Goal: Task Accomplishment & Management: Manage account settings

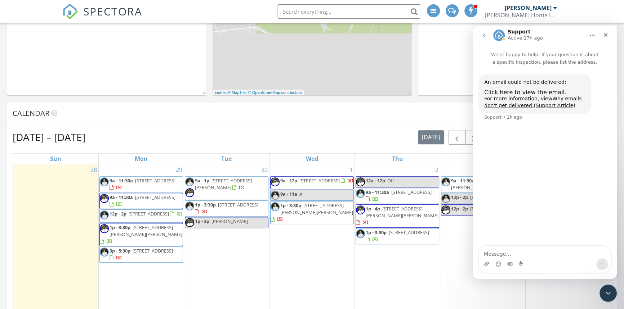
scroll to position [273, 0]
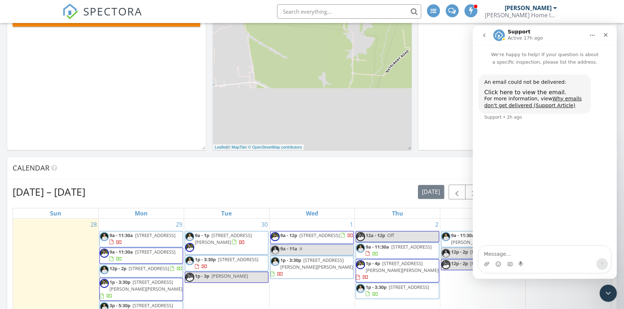
click at [241, 264] on div "30 9a - 1p 7637 Settler's Cir, Baton Rouge 70810 1p - 3:30p 4361 Percheron Ave,…" at bounding box center [226, 301] width 85 height 165
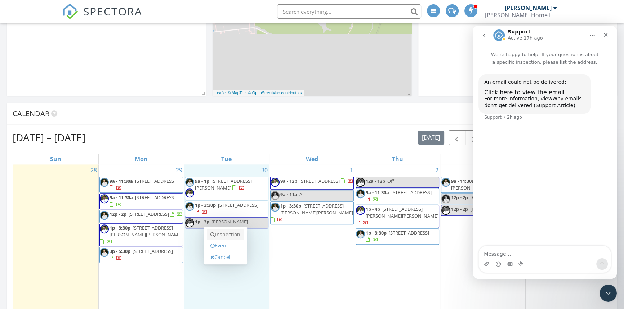
click at [240, 236] on link "Inspection" at bounding box center [225, 235] width 37 height 12
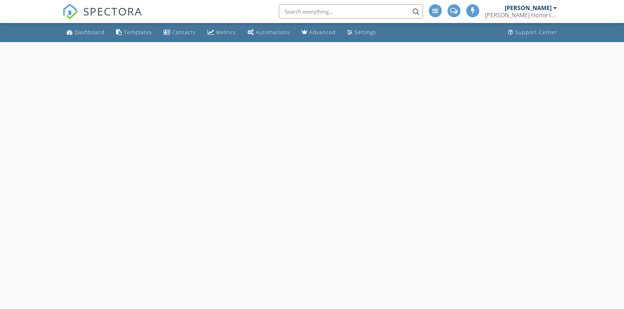
select select "8"
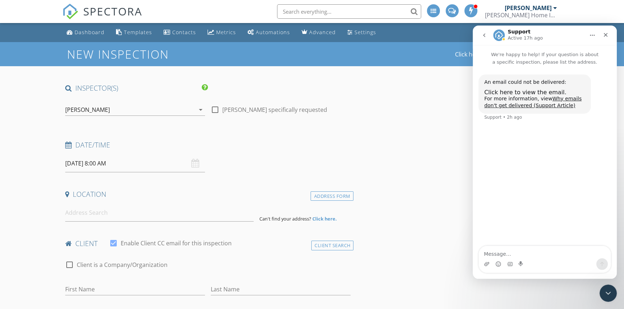
click at [95, 167] on input "09/30/2025 8:00 AM" at bounding box center [135, 164] width 140 height 18
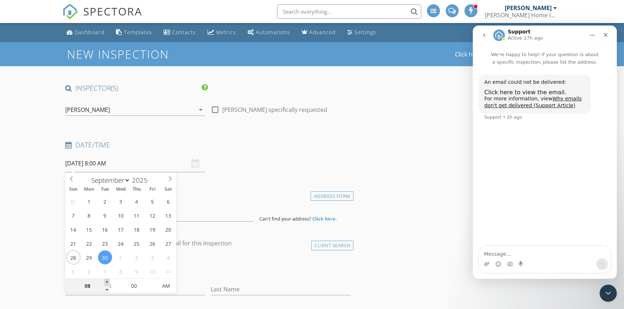
type input "09"
type input "09/30/2025 9:00 AM"
click at [107, 280] on span at bounding box center [106, 282] width 5 height 7
type input "10"
type input "09/30/2025 10:00 AM"
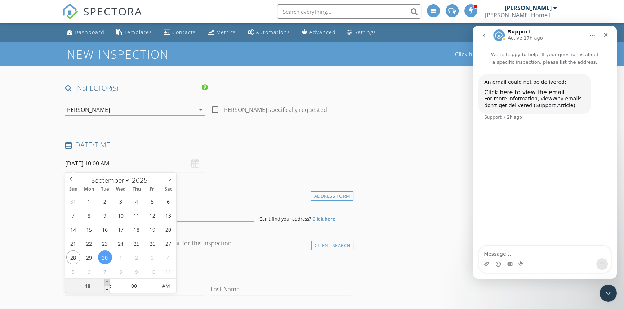
click at [107, 280] on span at bounding box center [106, 282] width 5 height 7
type input "11"
type input "09/30/2025 11:00 AM"
click at [107, 280] on span at bounding box center [106, 282] width 5 height 7
type input "12"
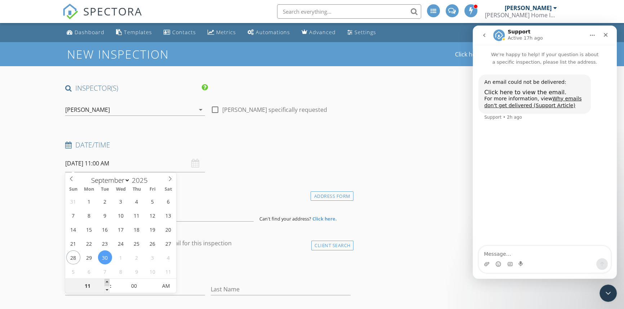
type input "09/30/2025 12:00 PM"
click at [107, 280] on span at bounding box center [106, 282] width 5 height 7
type input "01"
type input "09/30/2025 1:00 PM"
click at [107, 280] on span at bounding box center [106, 282] width 5 height 7
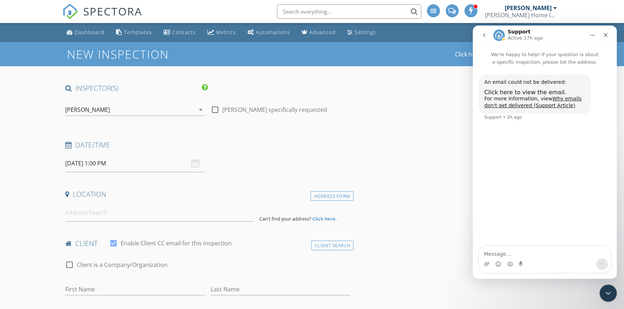
click at [81, 107] on div "[PERSON_NAME]" at bounding box center [87, 110] width 45 height 6
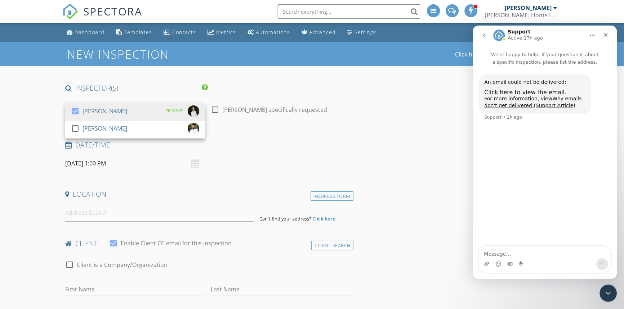
click at [81, 106] on div "check_box" at bounding box center [77, 113] width 12 height 14
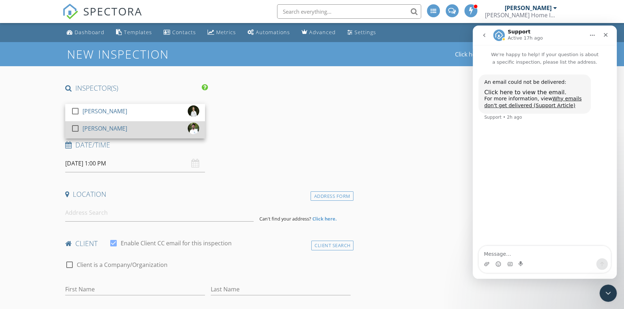
click at [76, 127] on div at bounding box center [75, 128] width 12 height 12
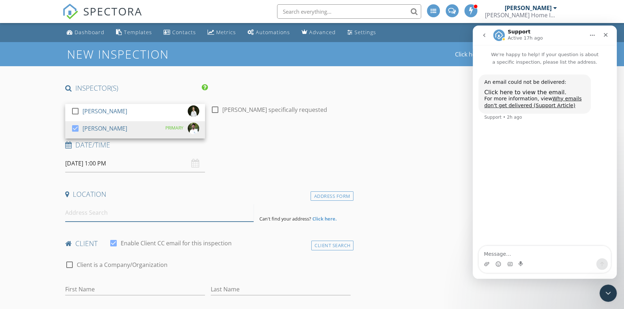
click at [81, 214] on input at bounding box center [159, 213] width 188 height 18
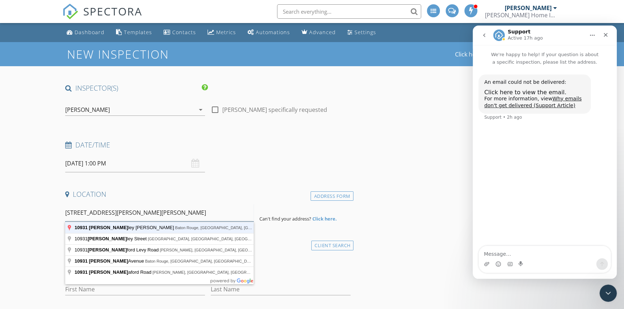
type input "10931 Stanley Aubin Lane, Baton Rouge, LA, USA"
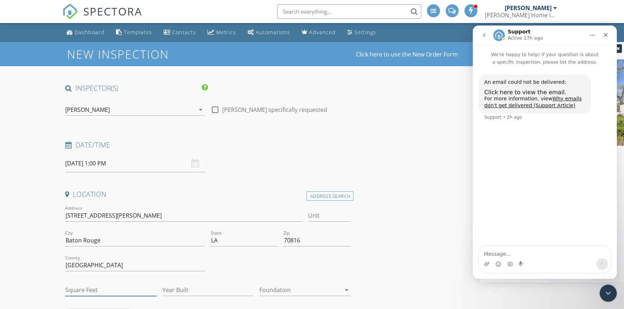
click at [104, 291] on input "Square Feet" at bounding box center [110, 291] width 91 height 12
click at [103, 290] on input "Square Feet" at bounding box center [110, 291] width 91 height 12
type input "1880"
click at [182, 280] on div "Year Built" at bounding box center [207, 291] width 91 height 23
click at [181, 288] on input "Year Built" at bounding box center [207, 291] width 91 height 12
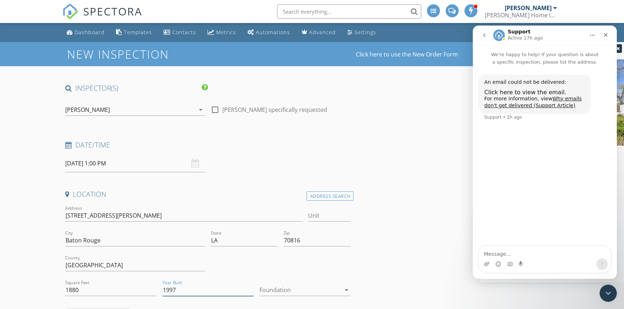
type input "1997"
click at [301, 289] on div at bounding box center [299, 291] width 81 height 12
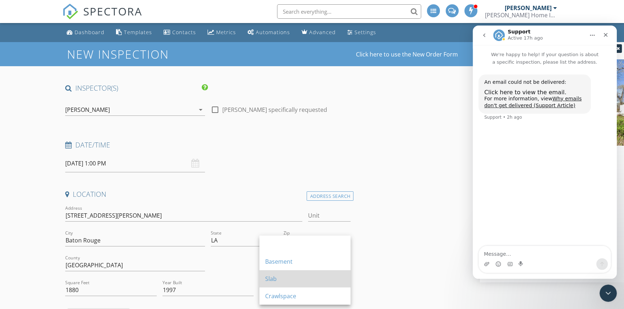
click at [290, 275] on div "Slab" at bounding box center [305, 279] width 80 height 9
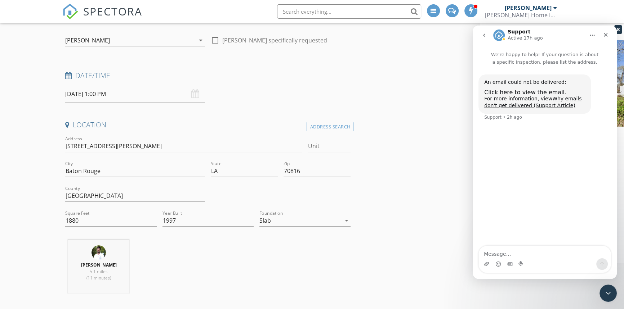
scroll to position [196, 0]
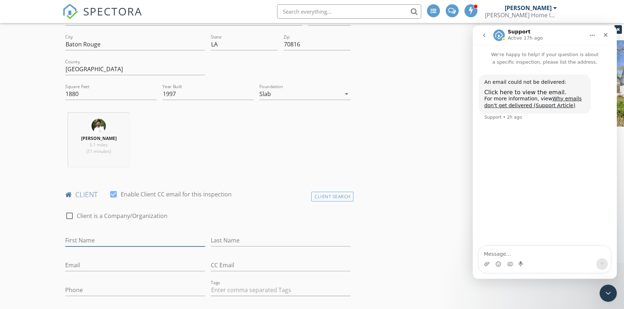
click at [167, 242] on input "First Name" at bounding box center [135, 241] width 140 height 12
type input "Austin"
type input "Bourg"
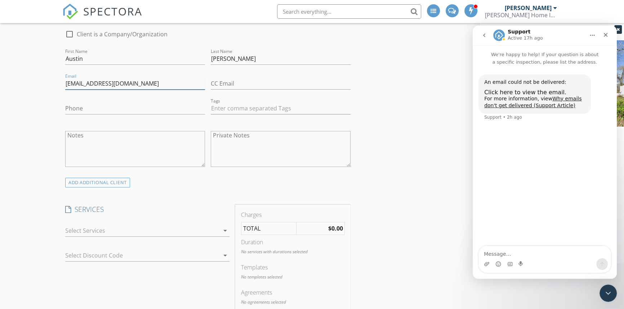
scroll to position [393, 0]
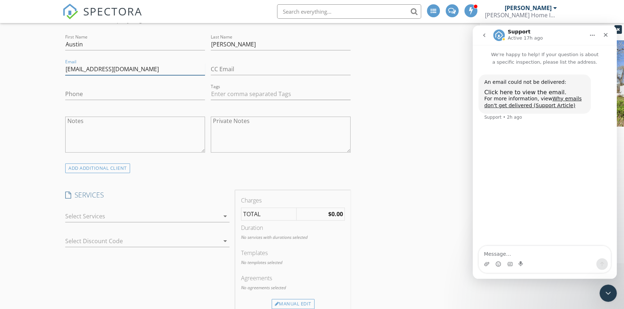
type input "austinbourg1@gmail.com"
click at [136, 220] on div at bounding box center [142, 217] width 154 height 12
click at [136, 220] on div "Residential Inspection" at bounding box center [116, 219] width 60 height 9
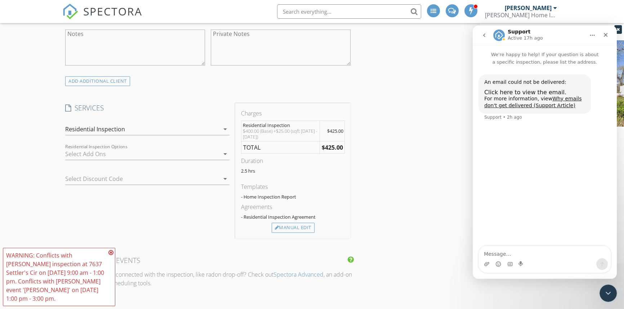
scroll to position [491, 0]
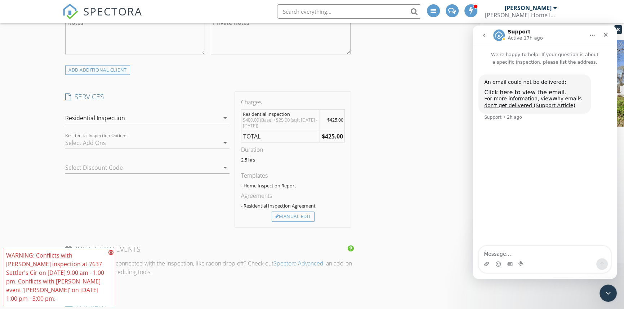
click at [133, 135] on div "check_box_outline_blank Pool Inspection-add on Pool & Spa check_box_outline_bla…" at bounding box center [147, 144] width 164 height 23
click at [134, 147] on div at bounding box center [142, 143] width 154 height 12
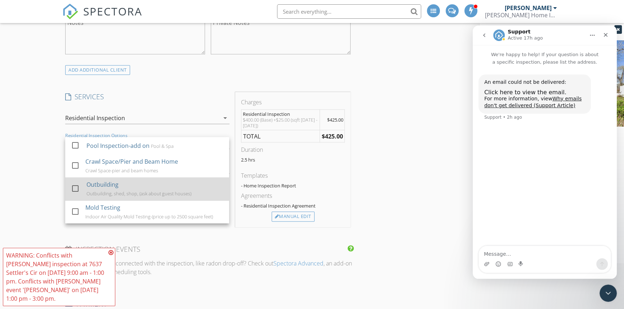
click at [70, 183] on div at bounding box center [75, 189] width 12 height 12
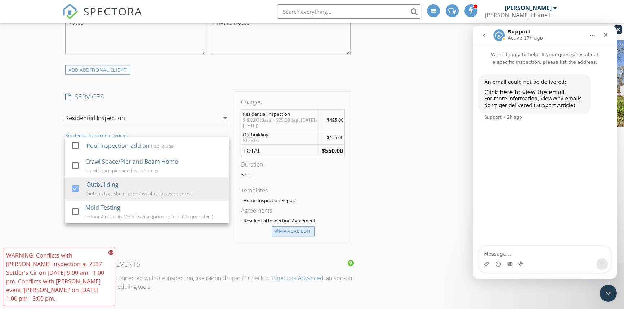
click at [300, 228] on div "Manual Edit" at bounding box center [293, 232] width 43 height 10
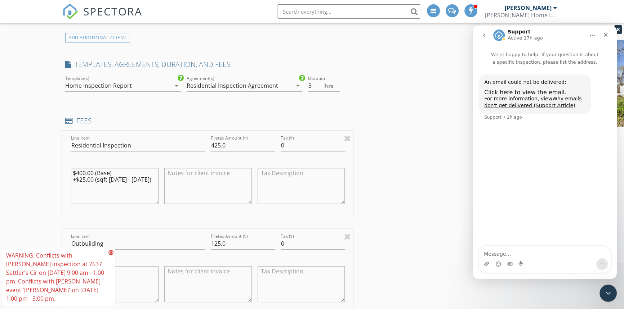
scroll to position [524, 0]
drag, startPoint x: 236, startPoint y: 239, endPoint x: 198, endPoint y: 235, distance: 38.0
click at [198, 235] on div "Line Item Outbuilding Pretax Amount ($) 125.0 Tax ($) 0 $125.00" at bounding box center [207, 272] width 291 height 87
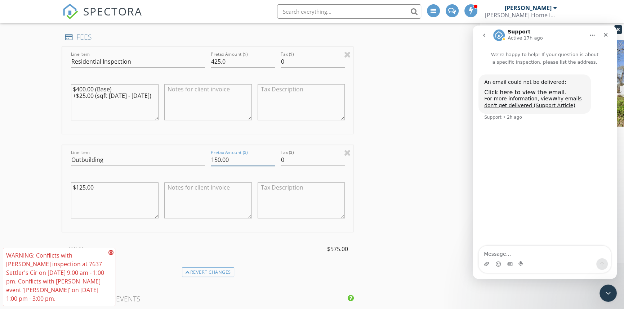
scroll to position [622, 0]
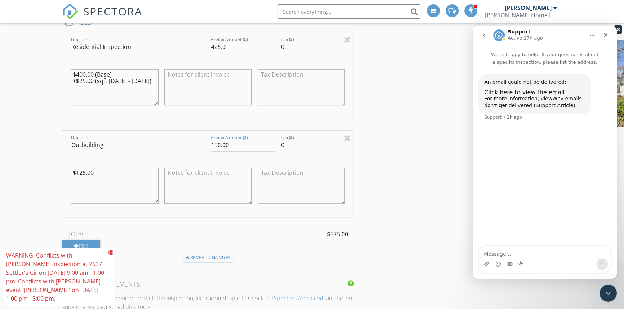
type input "150.00"
drag, startPoint x: 113, startPoint y: 148, endPoint x: 0, endPoint y: 126, distance: 115.1
click at [0, 126] on div "New Inspection Click here to use the New Order Form INSPECTOR(S) check_box_outl…" at bounding box center [312, 192] width 624 height 1545
type input "Apartment"
drag, startPoint x: 114, startPoint y: 176, endPoint x: 0, endPoint y: 158, distance: 115.2
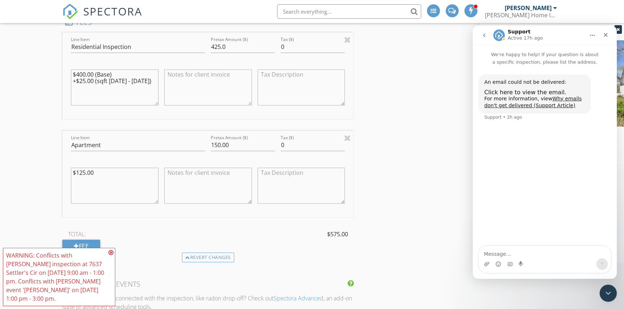
click at [0, 158] on div "New Inspection Click here to use the New Order Form INSPECTOR(S) check_box_outl…" at bounding box center [312, 192] width 624 height 1545
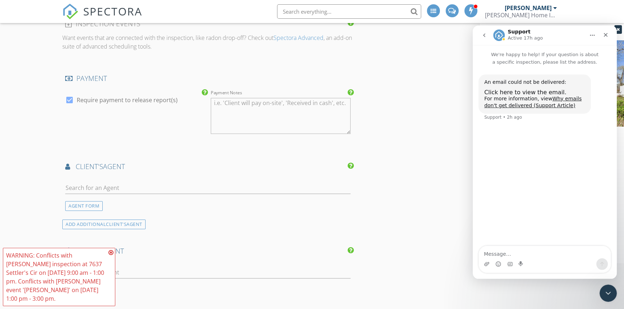
scroll to position [884, 0]
click at [133, 189] on input "text" at bounding box center [207, 187] width 285 height 12
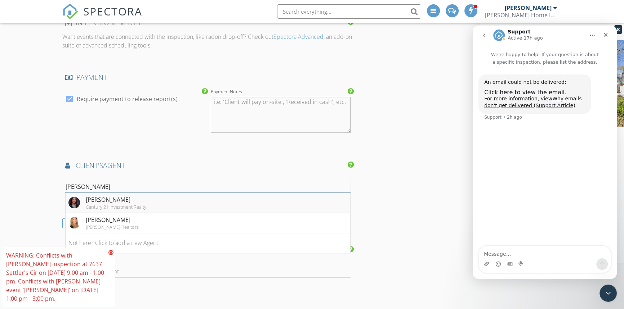
type input "tiffany"
click at [175, 203] on li "Tiffany Palmer Century 21 Investment Realty" at bounding box center [208, 203] width 285 height 20
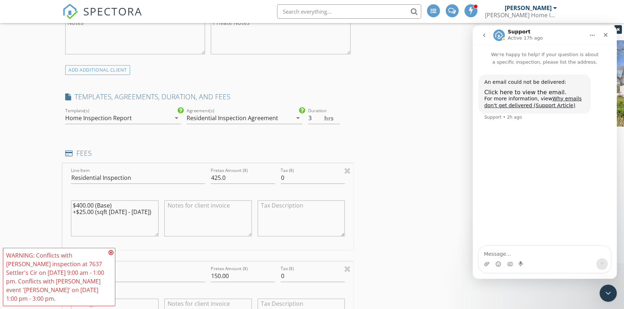
scroll to position [556, 0]
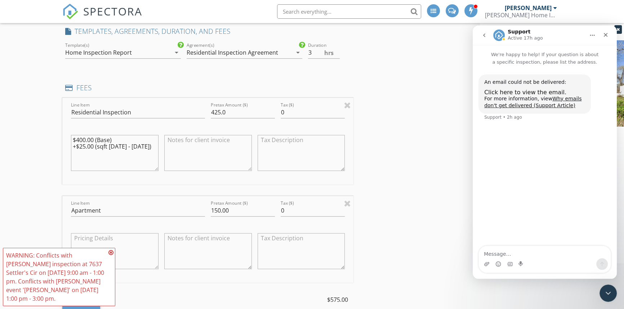
click at [111, 252] on icon at bounding box center [110, 253] width 5 height 6
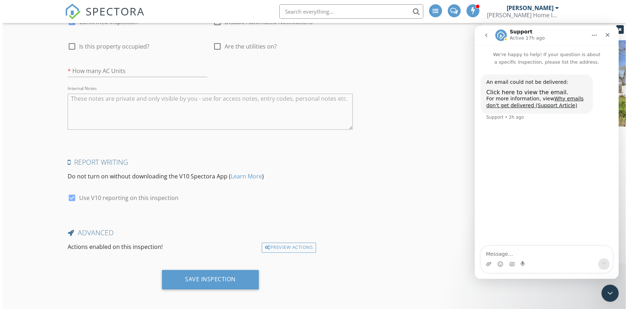
scroll to position [1413, 0]
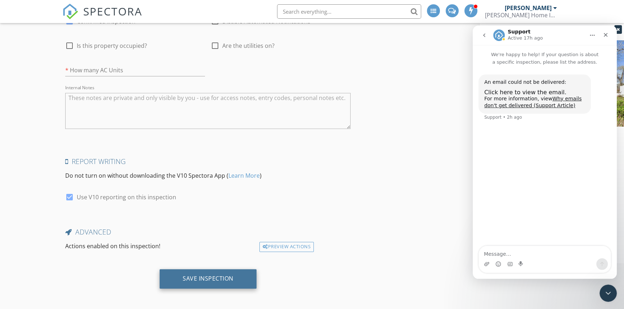
click at [218, 275] on div "Save Inspection" at bounding box center [208, 278] width 51 height 7
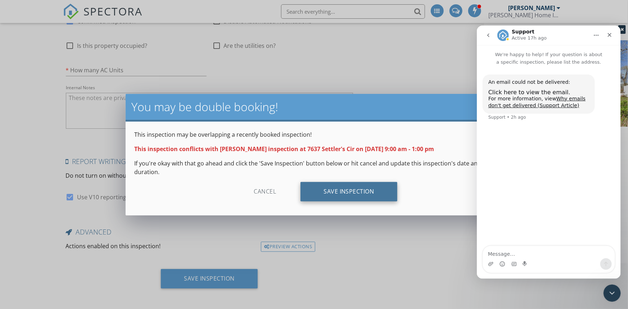
click at [322, 192] on div "Save Inspection" at bounding box center [349, 191] width 97 height 19
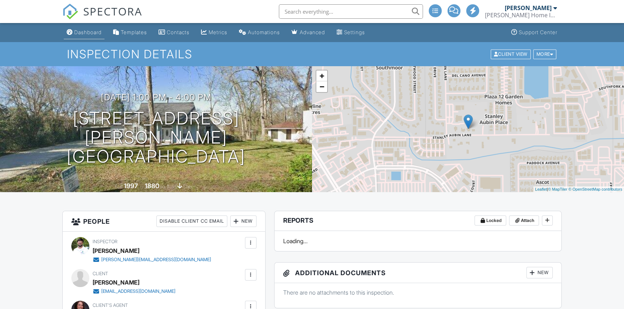
click at [86, 31] on div "Dashboard" at bounding box center [87, 32] width 27 height 6
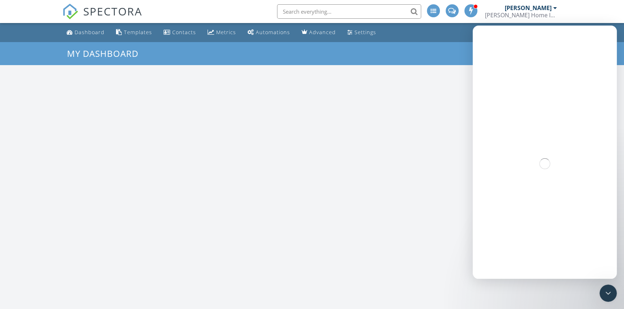
scroll to position [666, 634]
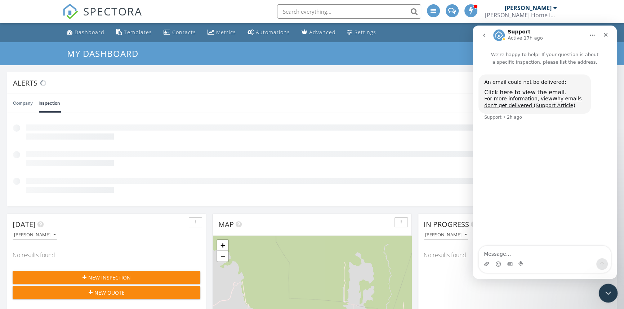
click at [604, 289] on icon "Close Intercom Messenger" at bounding box center [607, 292] width 9 height 9
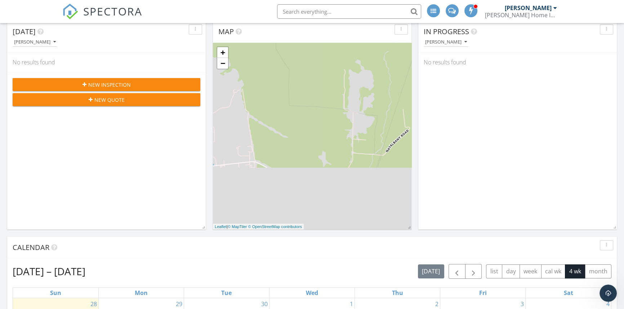
scroll to position [262, 0]
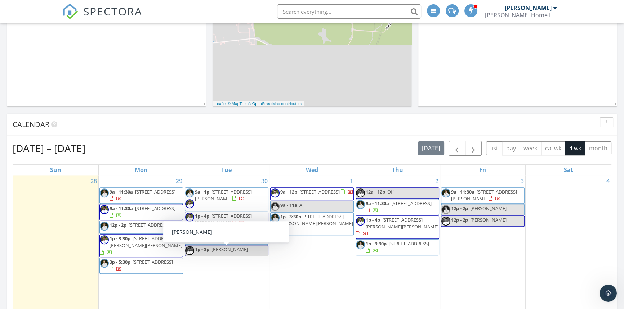
drag, startPoint x: 209, startPoint y: 244, endPoint x: 208, endPoint y: 250, distance: 6.2
click at [208, 250] on span "1p - 3p" at bounding box center [202, 249] width 14 height 6
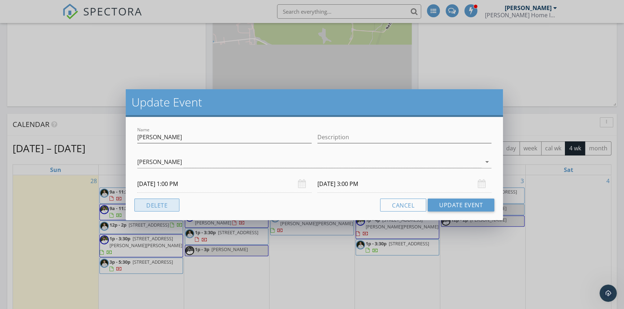
click at [156, 206] on button "Delete" at bounding box center [156, 205] width 45 height 13
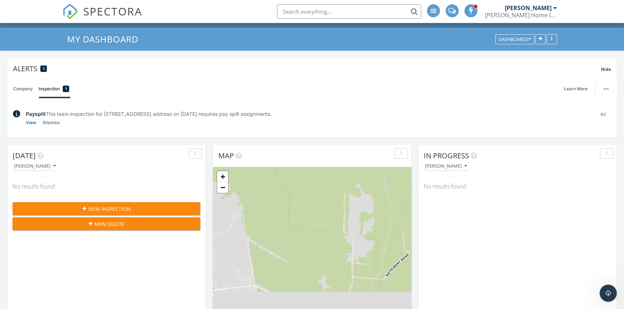
scroll to position [0, 0]
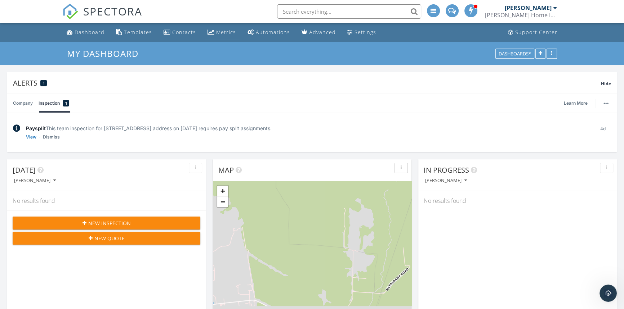
click at [219, 33] on div "Metrics" at bounding box center [226, 32] width 20 height 7
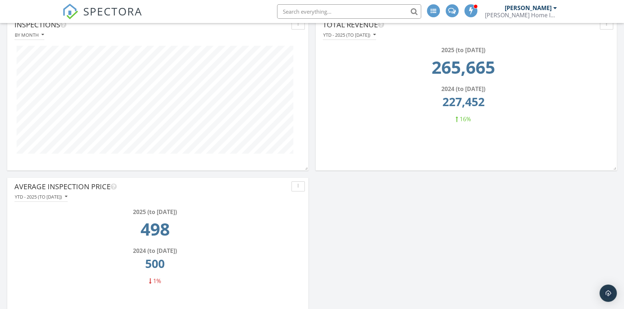
scroll to position [469, 0]
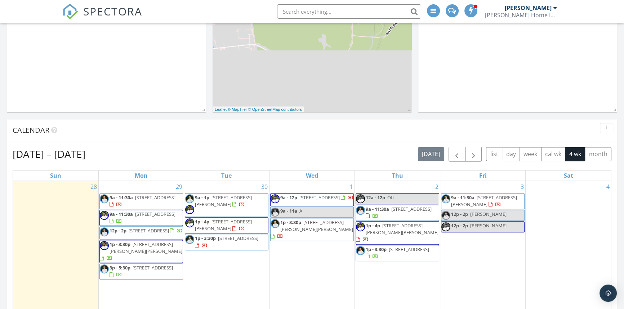
scroll to position [273, 0]
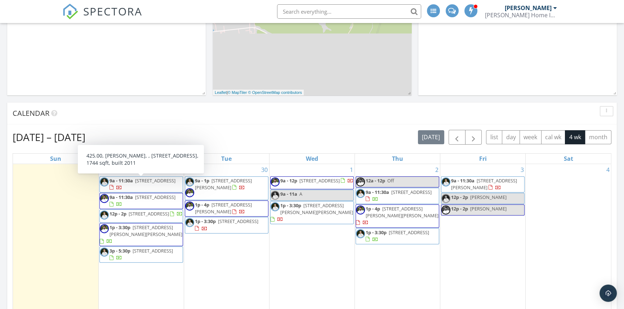
click at [153, 181] on span "[STREET_ADDRESS]" at bounding box center [155, 181] width 40 height 6
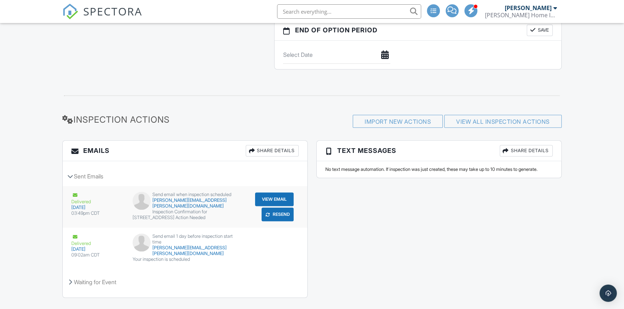
scroll to position [784, 0]
